Goal: Transaction & Acquisition: Purchase product/service

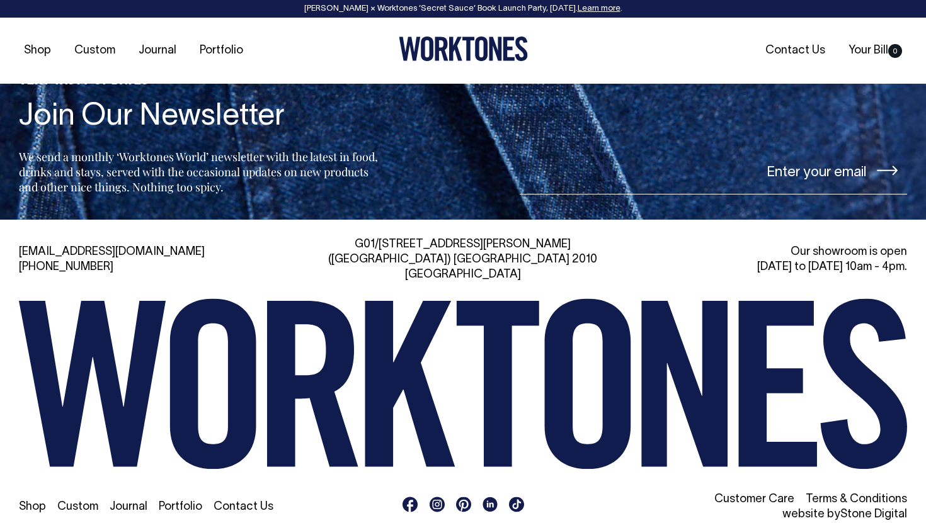
scroll to position [2684, 0]
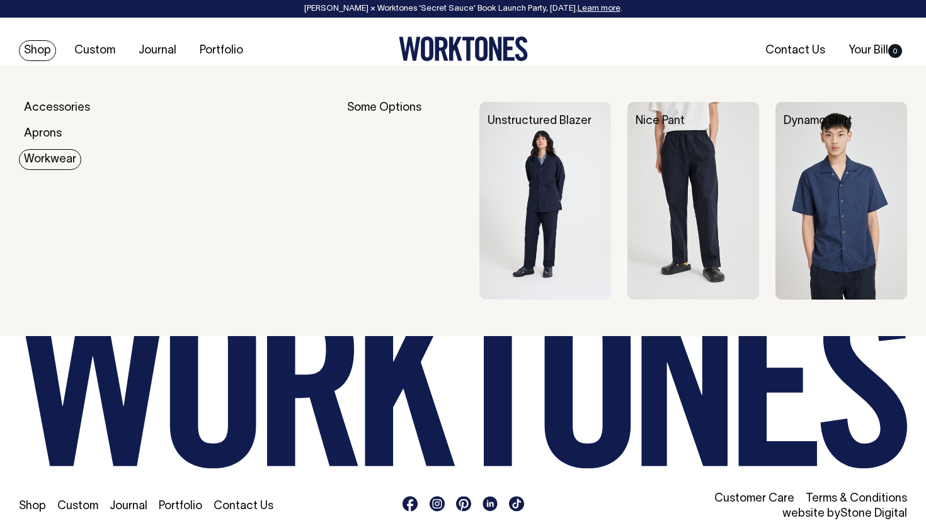
click at [48, 161] on link "Workwear" at bounding box center [50, 159] width 62 height 21
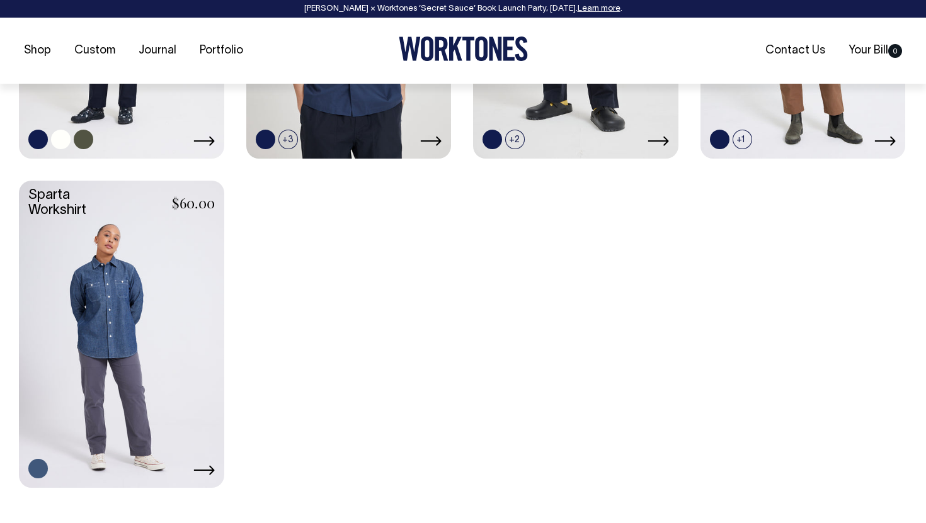
scroll to position [777, 0]
click at [145, 108] on link at bounding box center [121, 2] width 205 height 305
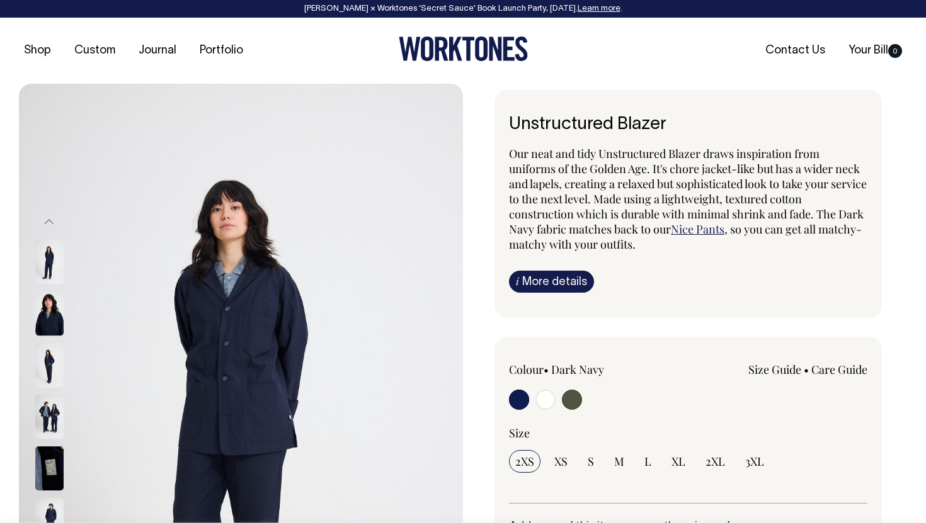
click at [544, 401] on input "radio" at bounding box center [545, 400] width 20 height 20
radio input "true"
radio input "false"
radio input "true"
select select "Off-White"
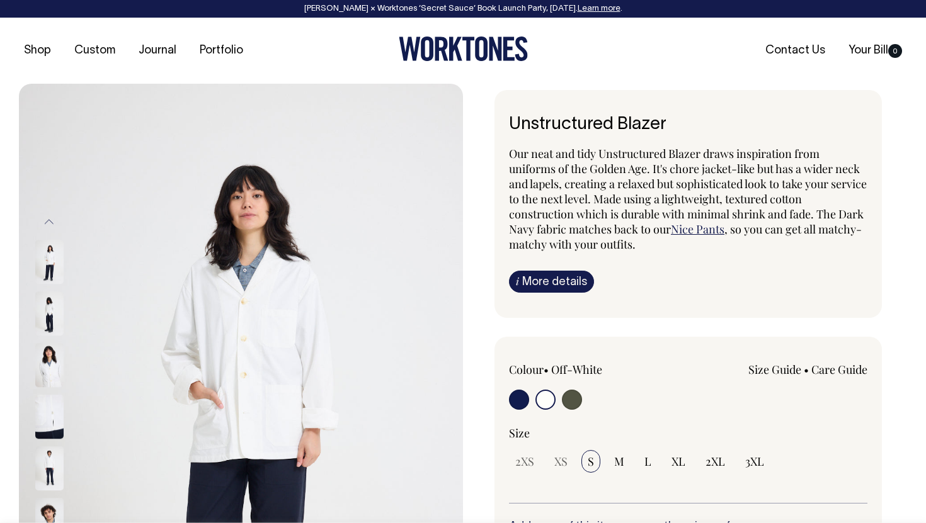
click at [571, 398] on input "radio" at bounding box center [572, 400] width 20 height 20
radio input "true"
select select "Olive"
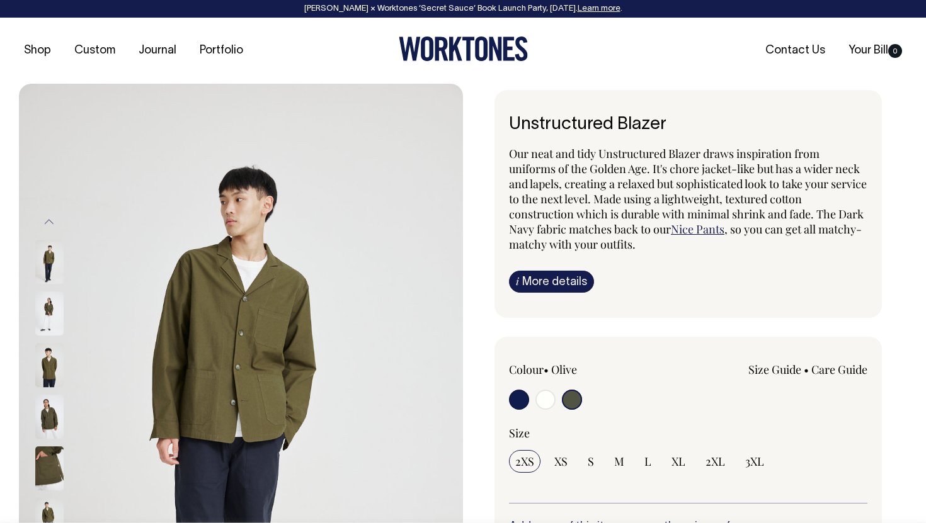
click at [547, 400] on input "radio" at bounding box center [545, 400] width 20 height 20
radio input "true"
radio input "false"
radio input "true"
select select "Off-White"
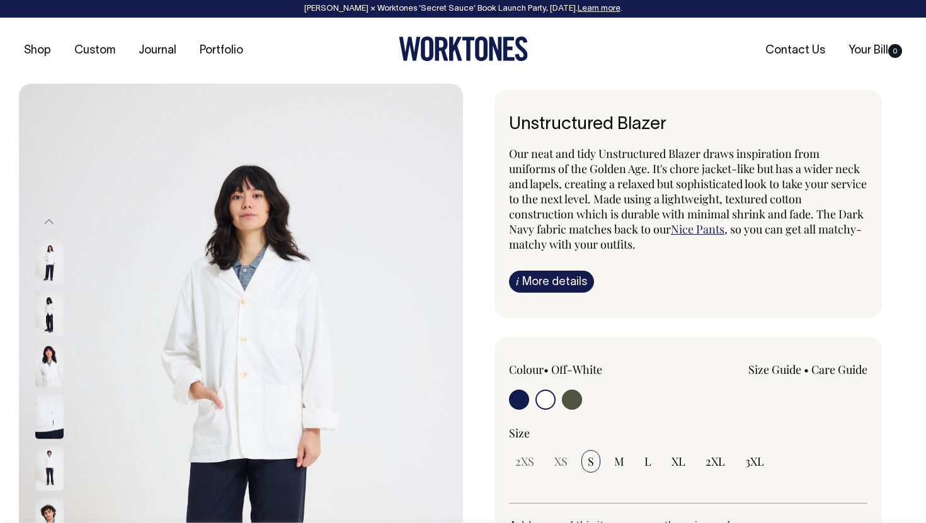
click at [517, 400] on input "radio" at bounding box center [519, 400] width 20 height 20
radio input "true"
select select "Dark Navy"
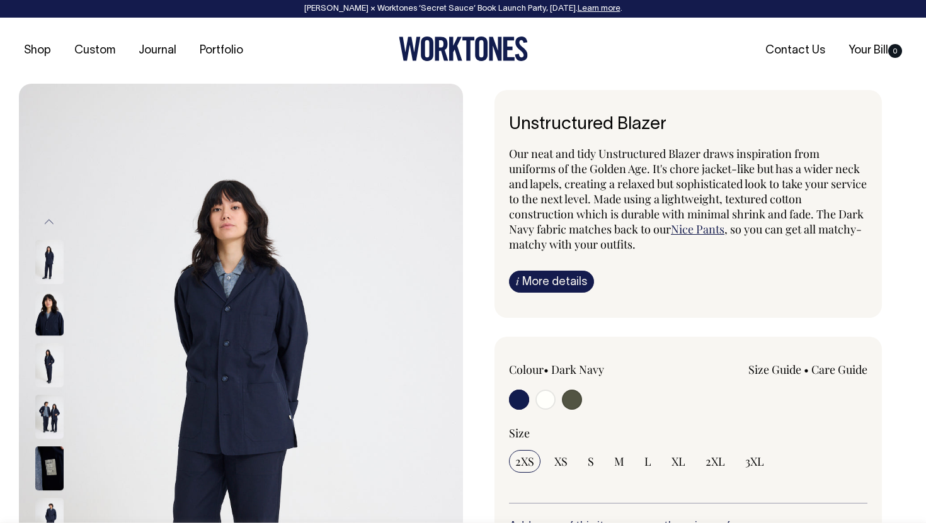
click at [579, 404] on input "radio" at bounding box center [572, 400] width 20 height 20
radio input "true"
select select "Olive"
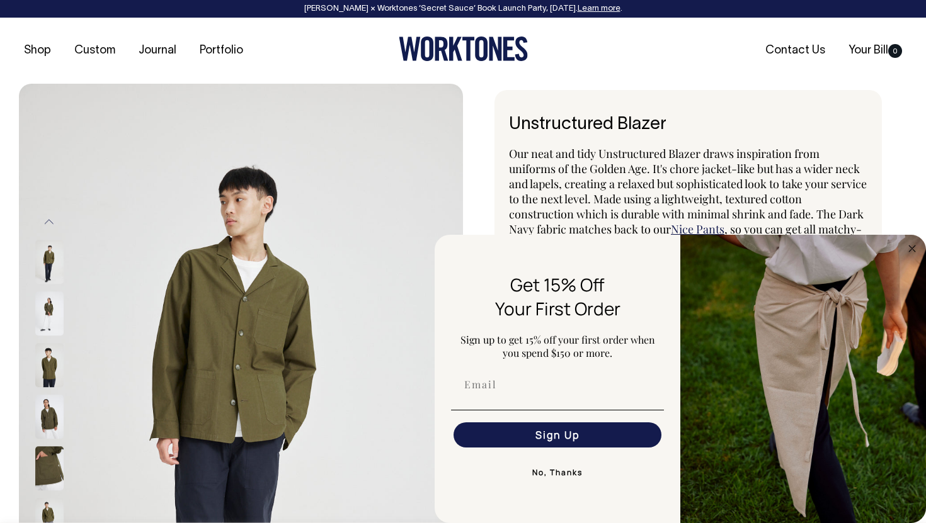
click at [522, 37] on icon at bounding box center [521, 49] width 13 height 25
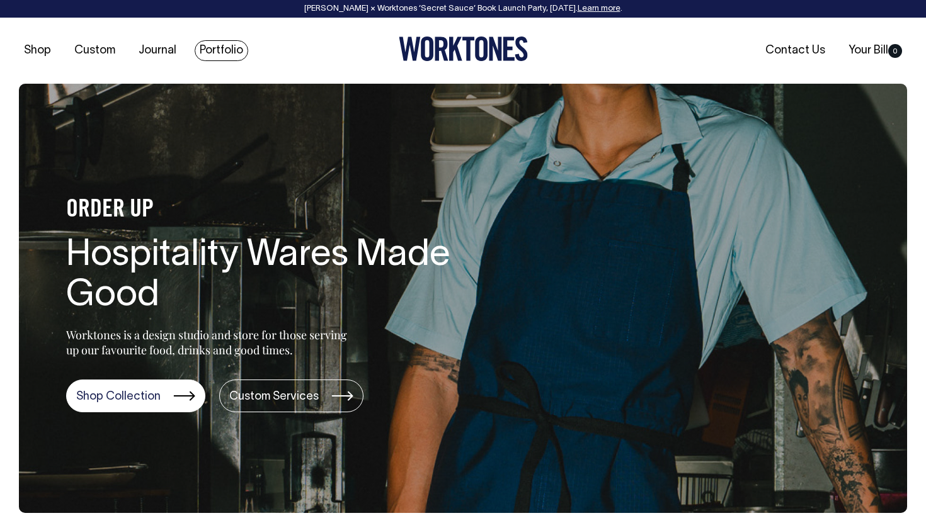
click at [228, 48] on link "Portfolio" at bounding box center [222, 50] width 54 height 21
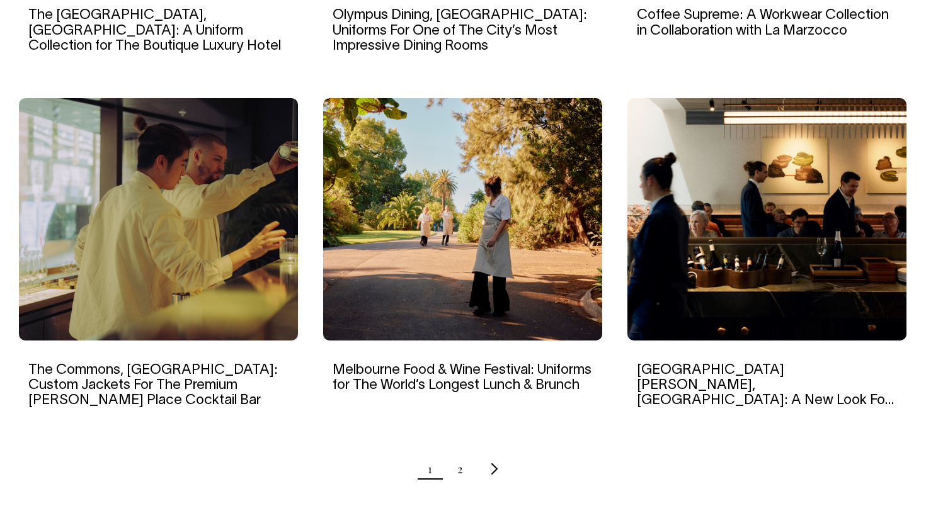
scroll to position [1173, 0]
click at [248, 246] on img at bounding box center [158, 219] width 279 height 242
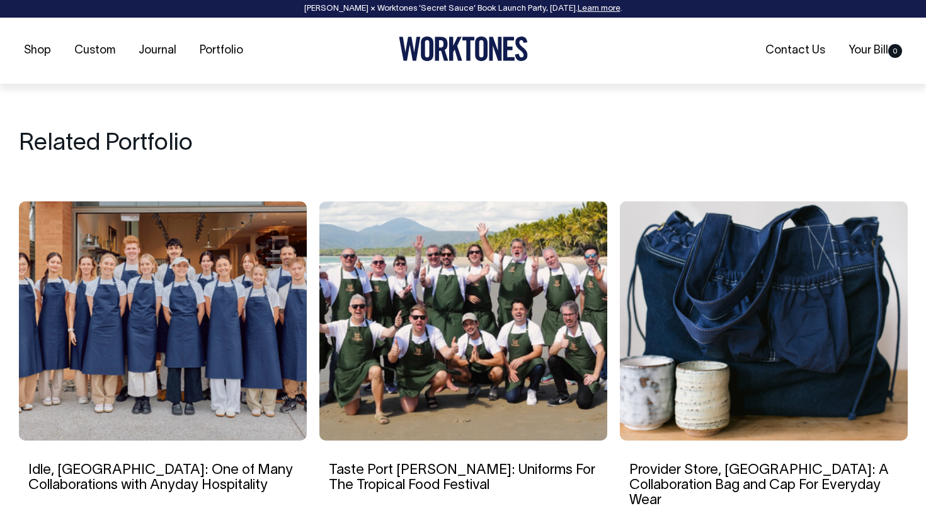
scroll to position [7523, 0]
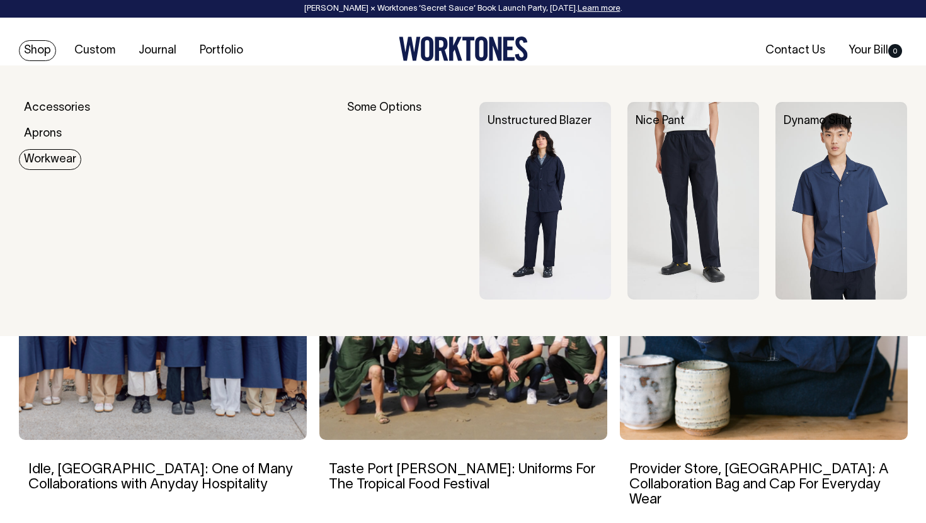
click at [30, 165] on link "Workwear" at bounding box center [50, 159] width 62 height 21
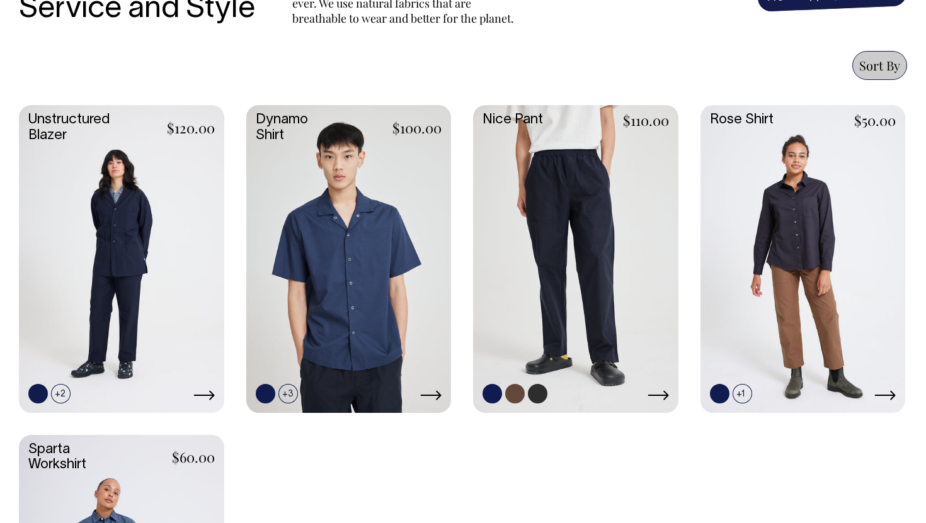
scroll to position [521, 0]
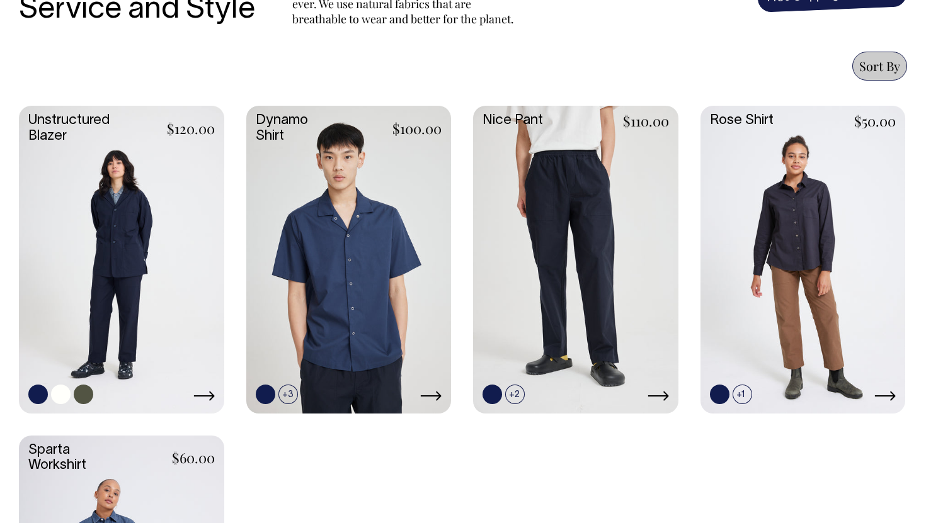
click at [128, 298] on link at bounding box center [121, 258] width 205 height 305
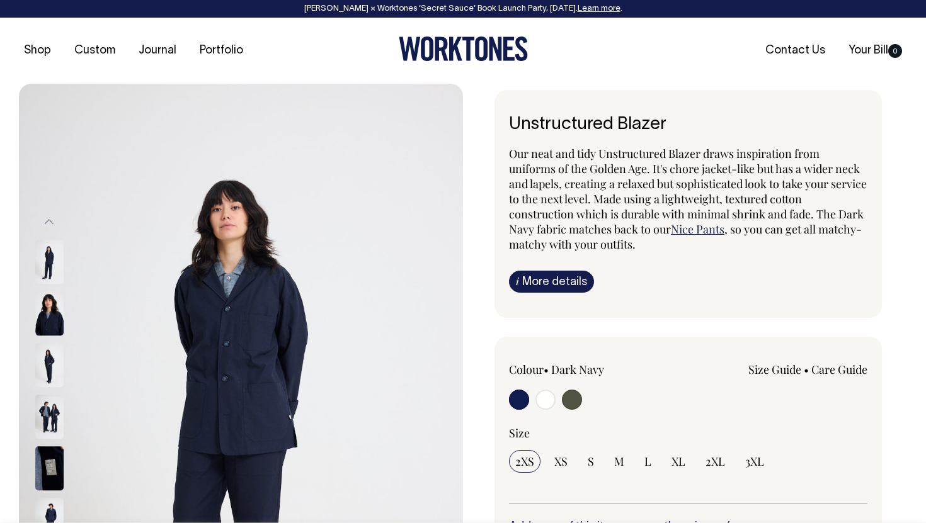
click at [573, 399] on input "radio" at bounding box center [572, 400] width 20 height 20
radio input "true"
select select "Olive"
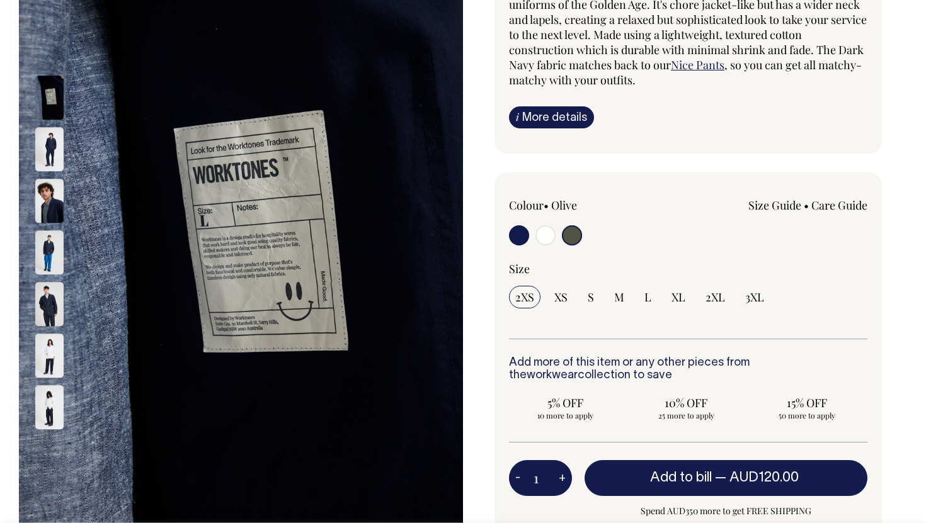
scroll to position [164, 0]
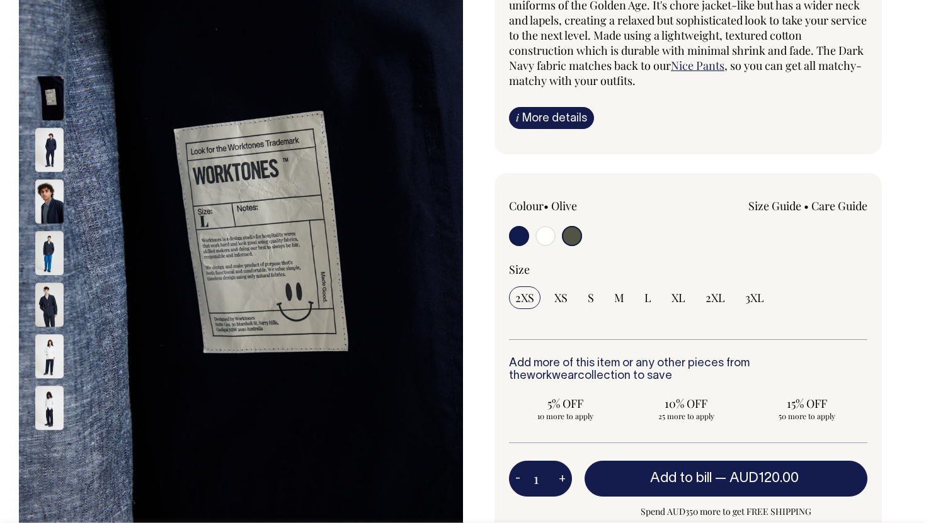
click at [53, 151] on img at bounding box center [49, 150] width 28 height 44
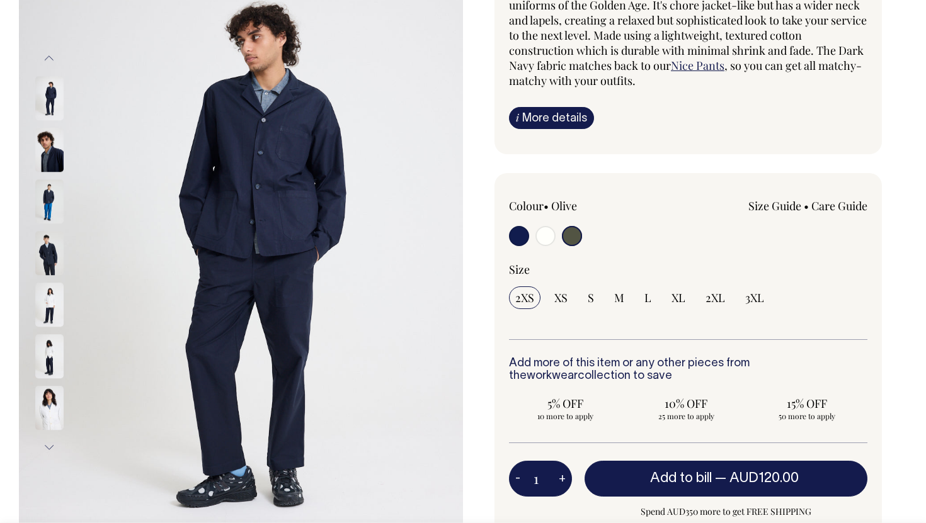
click at [43, 151] on img at bounding box center [49, 150] width 28 height 44
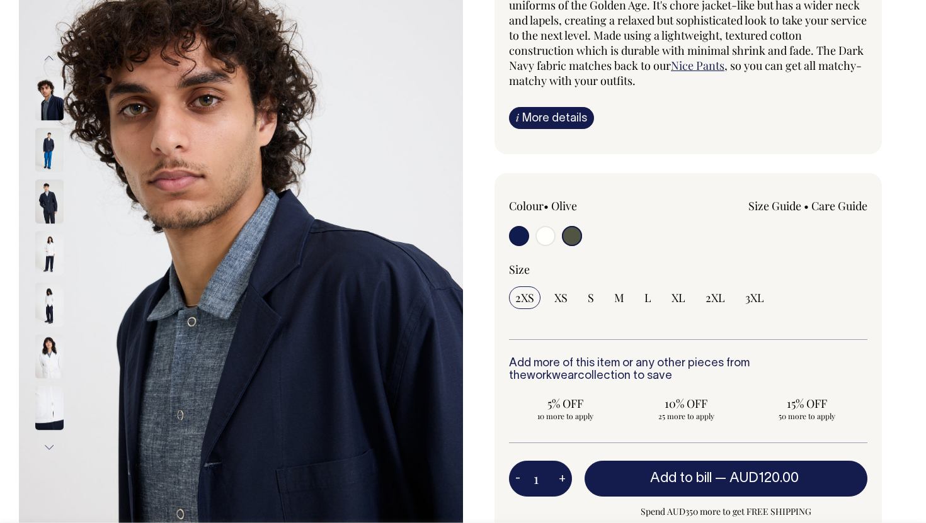
click at [43, 156] on img at bounding box center [49, 150] width 28 height 44
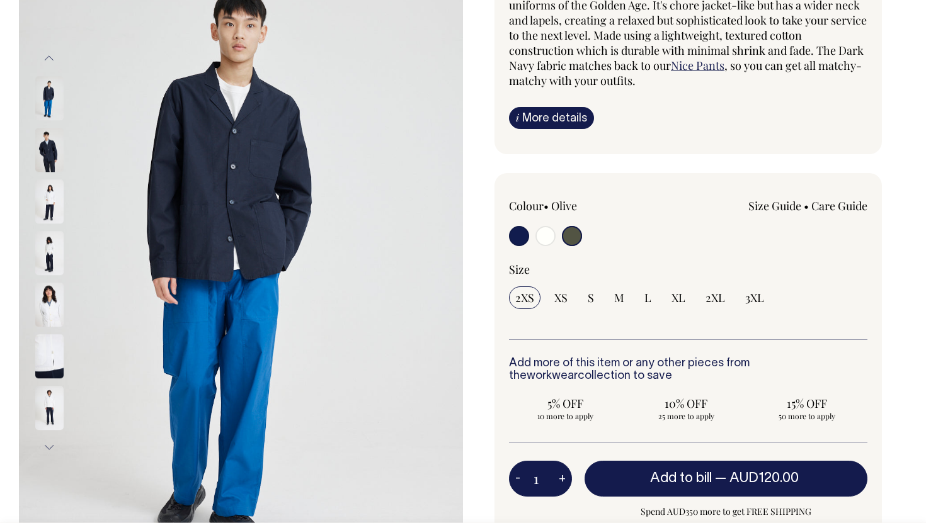
click at [43, 156] on img at bounding box center [49, 150] width 28 height 44
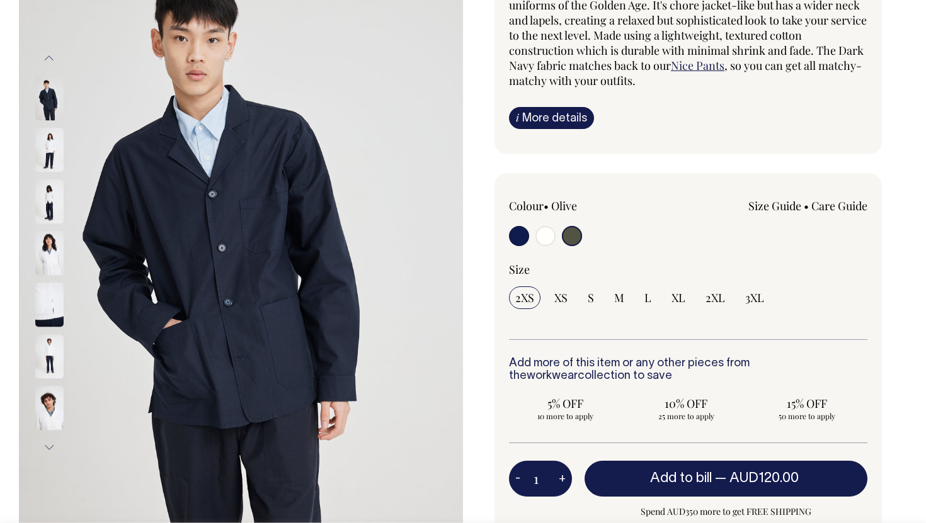
click at [50, 108] on img at bounding box center [49, 98] width 28 height 44
click at [48, 76] on img at bounding box center [49, 98] width 28 height 44
click at [49, 65] on button "Previous" at bounding box center [49, 58] width 19 height 28
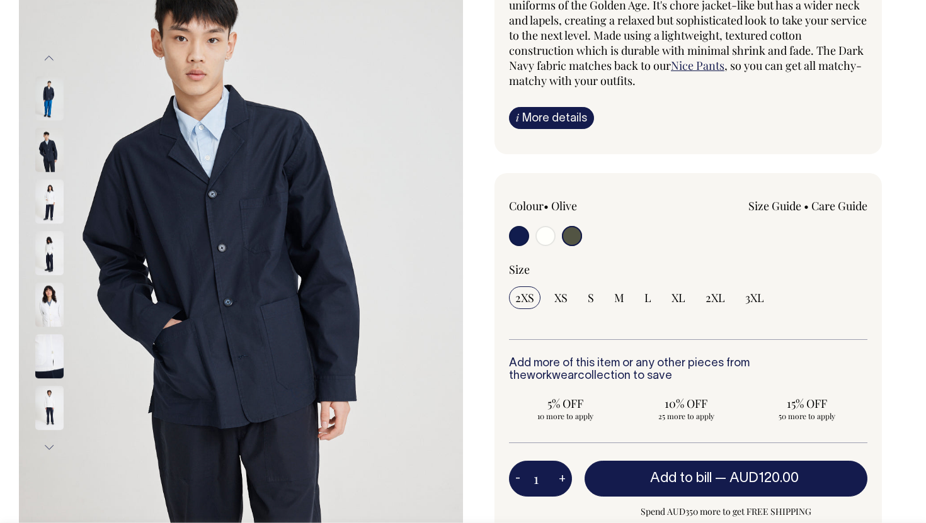
click at [47, 115] on img at bounding box center [49, 98] width 28 height 44
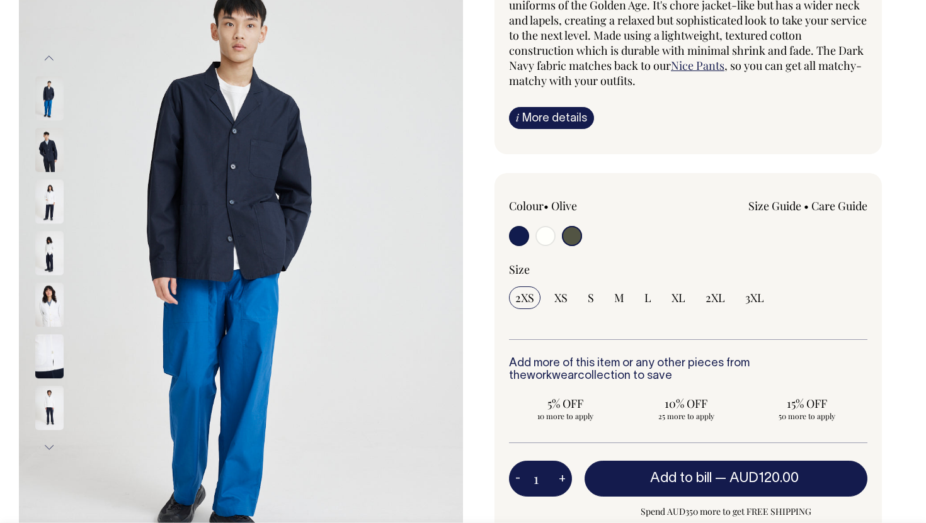
click at [52, 154] on img at bounding box center [49, 150] width 28 height 44
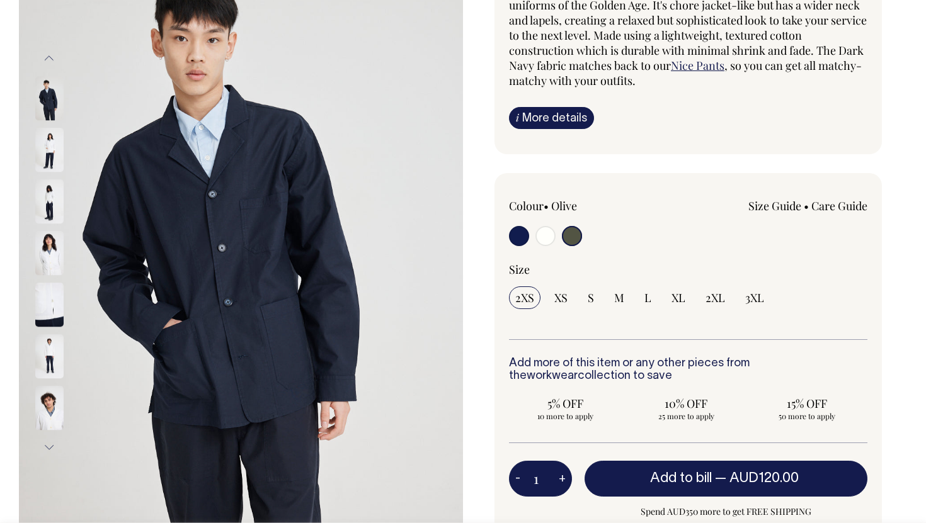
click at [52, 154] on img at bounding box center [49, 150] width 28 height 44
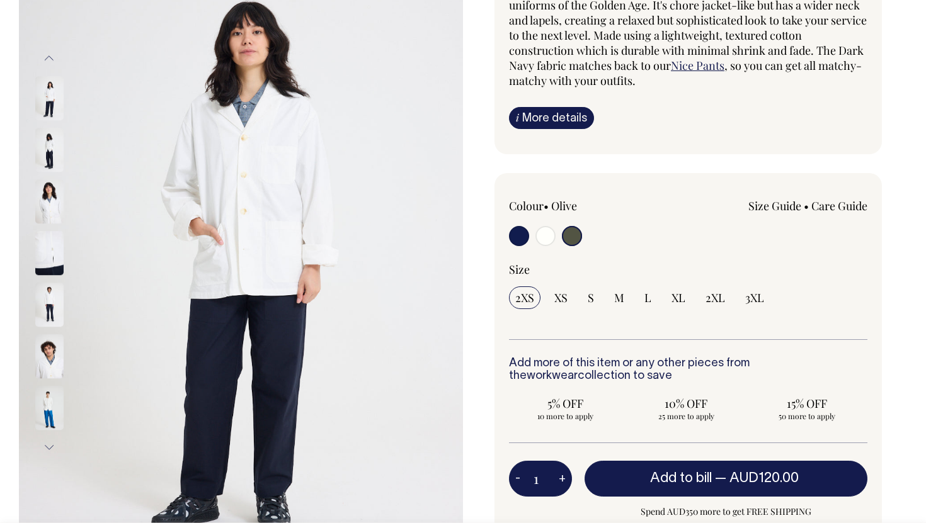
click at [52, 156] on img at bounding box center [49, 150] width 28 height 44
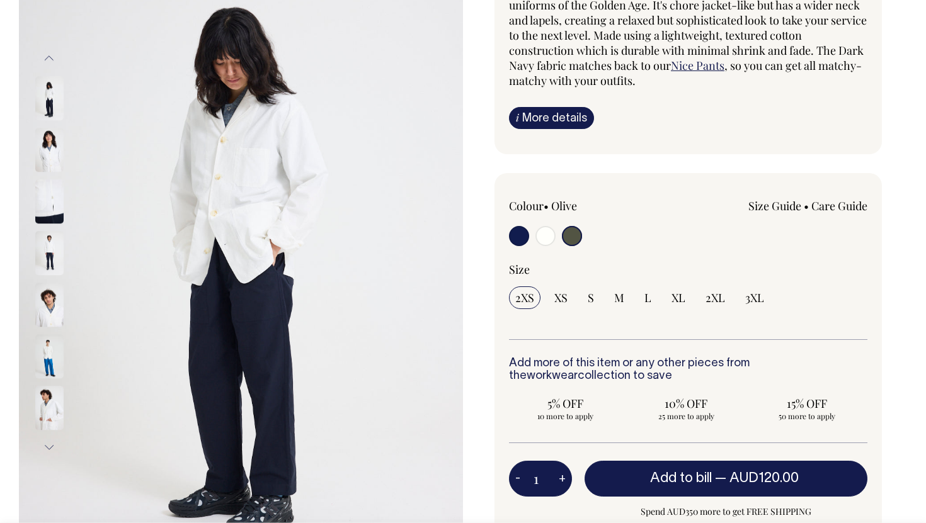
click at [52, 156] on img at bounding box center [49, 150] width 28 height 44
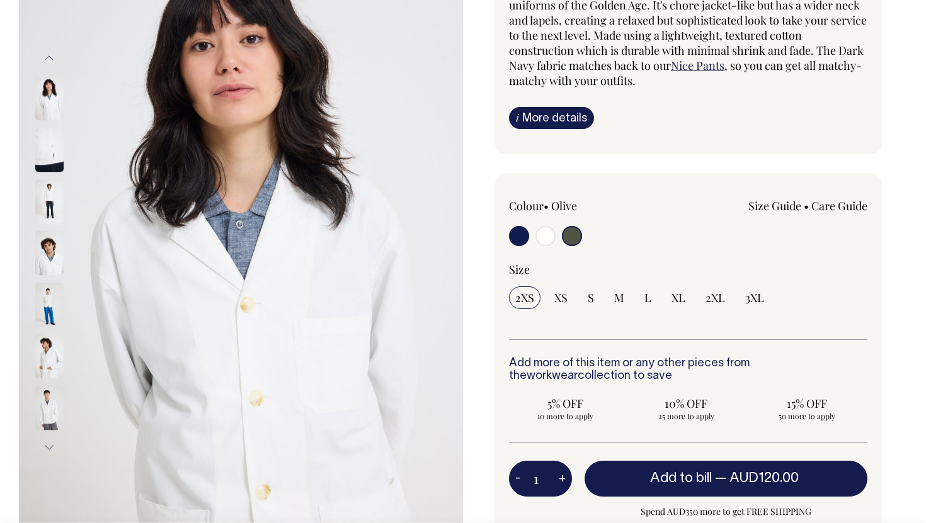
click at [52, 156] on img at bounding box center [49, 150] width 28 height 44
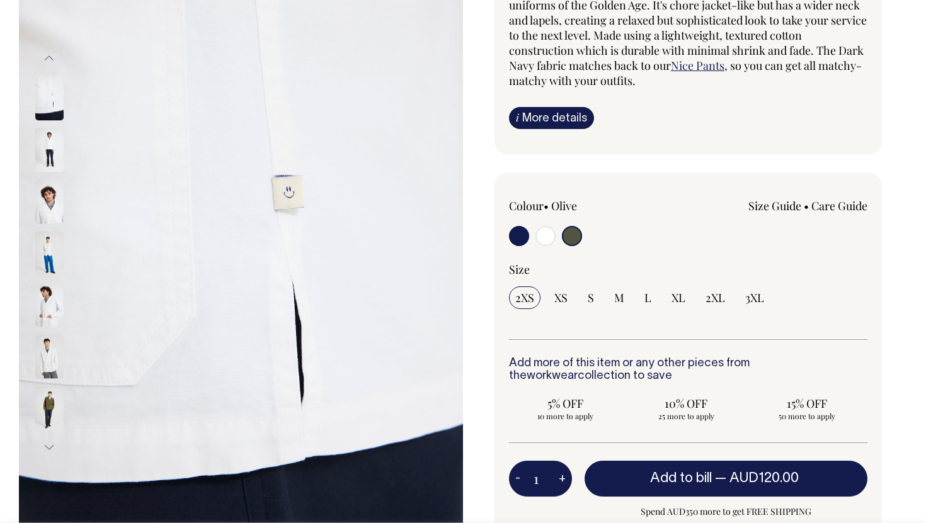
click at [52, 156] on img at bounding box center [49, 150] width 28 height 44
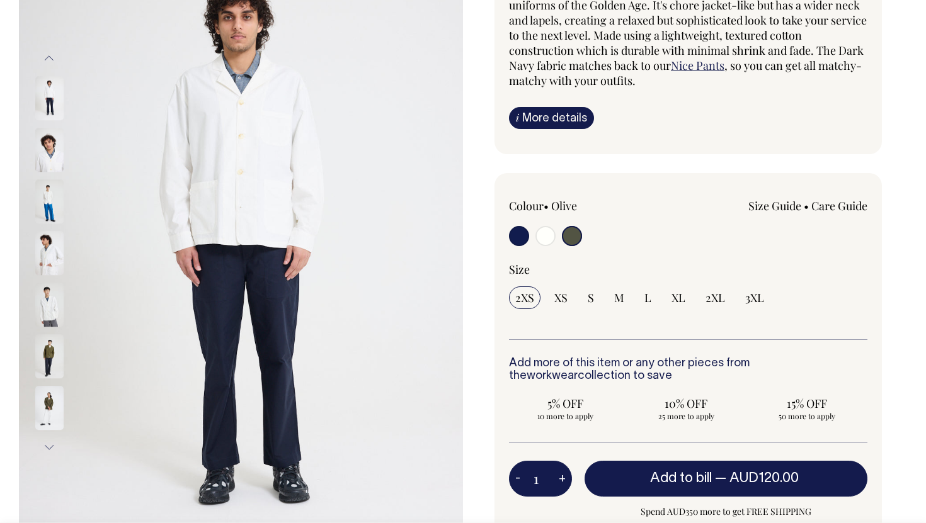
click at [52, 156] on img at bounding box center [49, 150] width 28 height 44
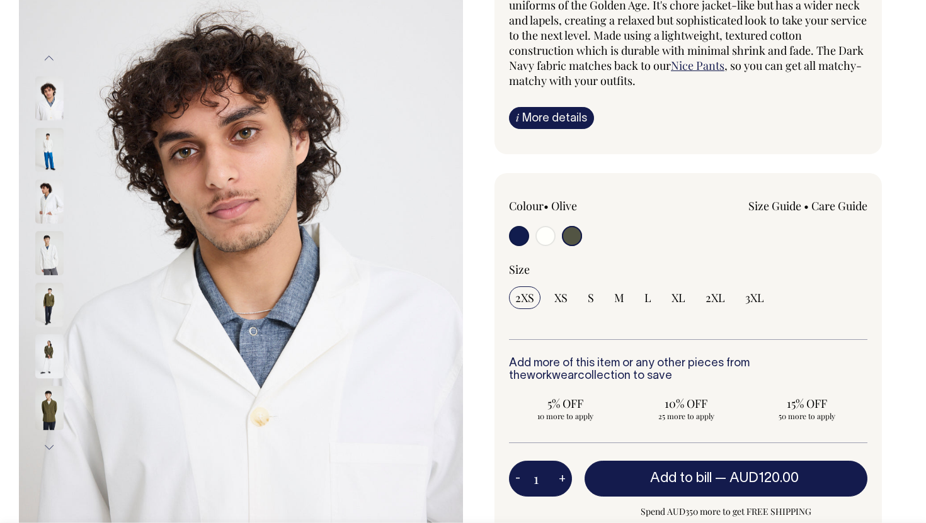
click at [52, 156] on img at bounding box center [49, 150] width 28 height 44
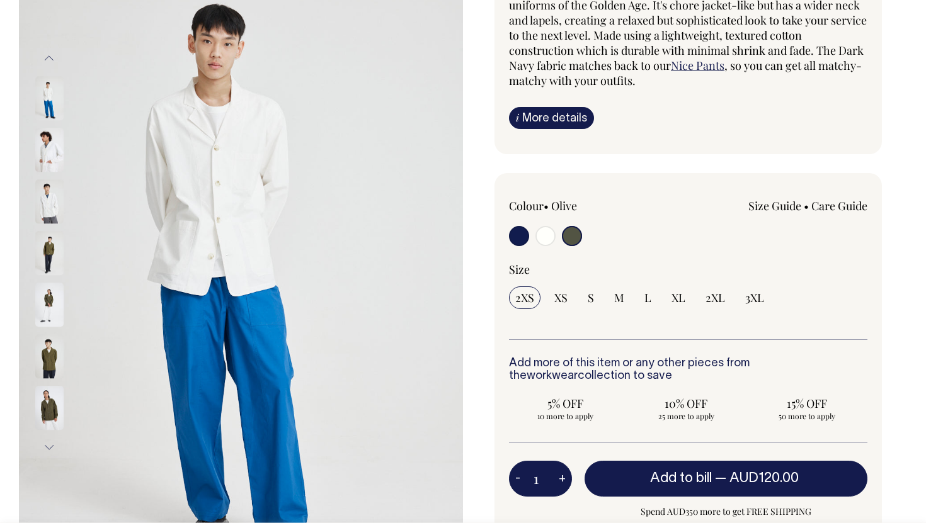
click at [52, 156] on img at bounding box center [49, 150] width 28 height 44
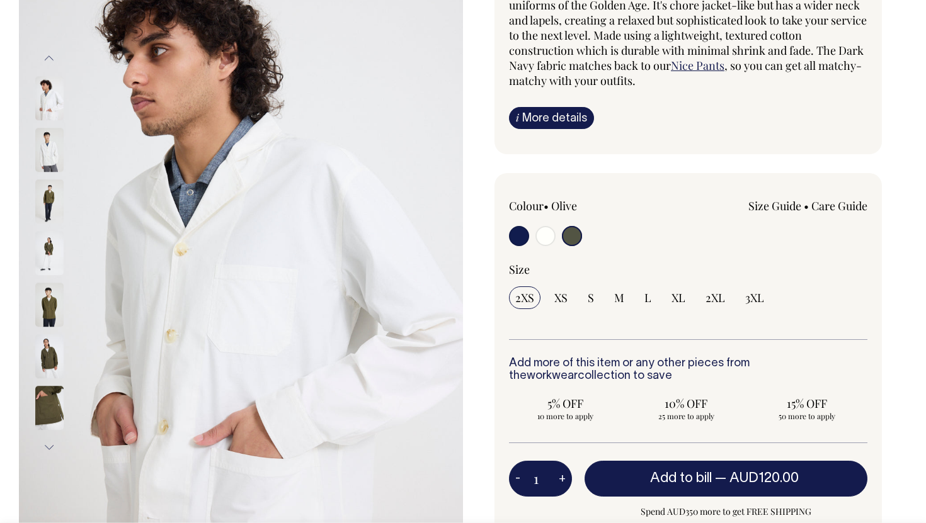
click at [52, 156] on img at bounding box center [49, 150] width 28 height 44
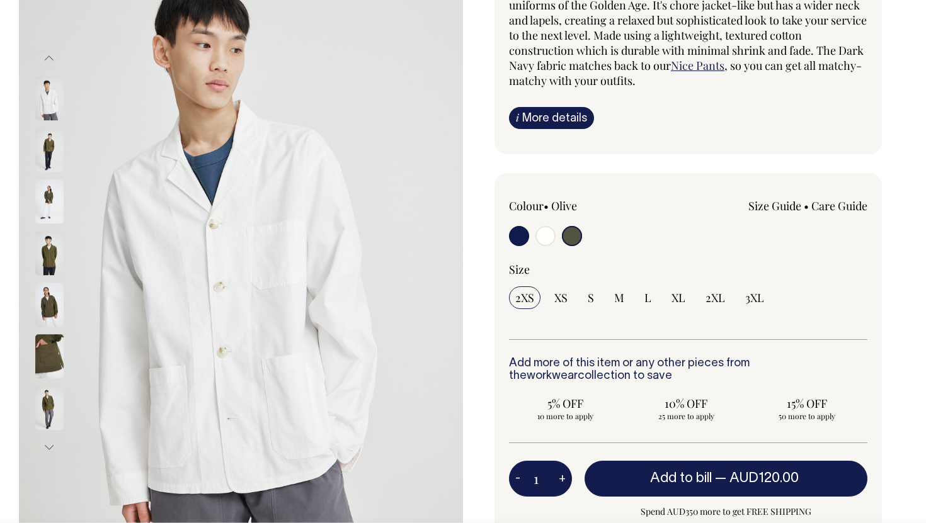
click at [54, 137] on img at bounding box center [49, 150] width 28 height 44
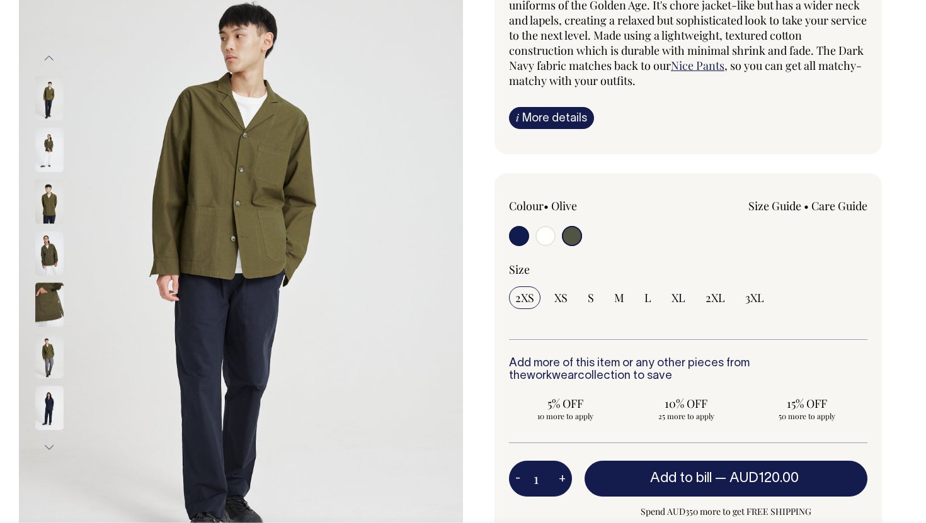
click at [54, 138] on img at bounding box center [49, 150] width 28 height 44
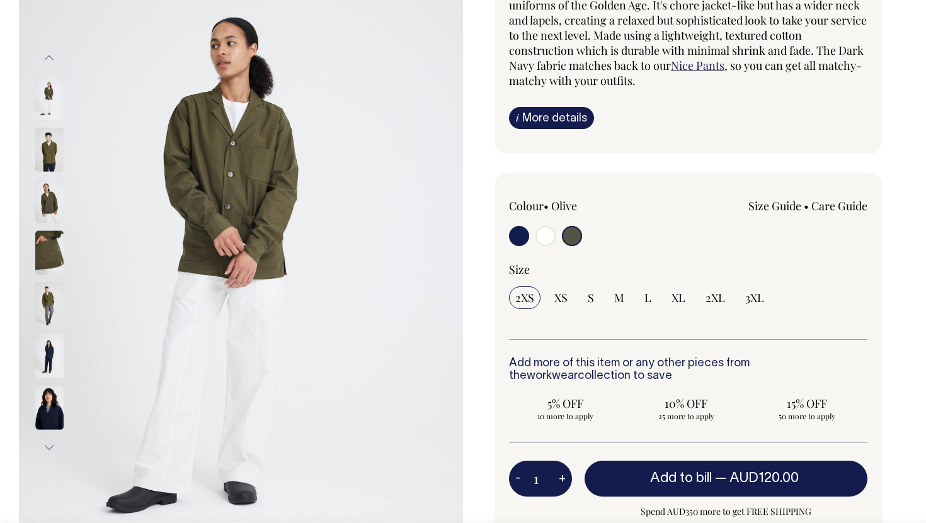
click at [54, 138] on img at bounding box center [49, 149] width 28 height 44
